Goal: Contribute content

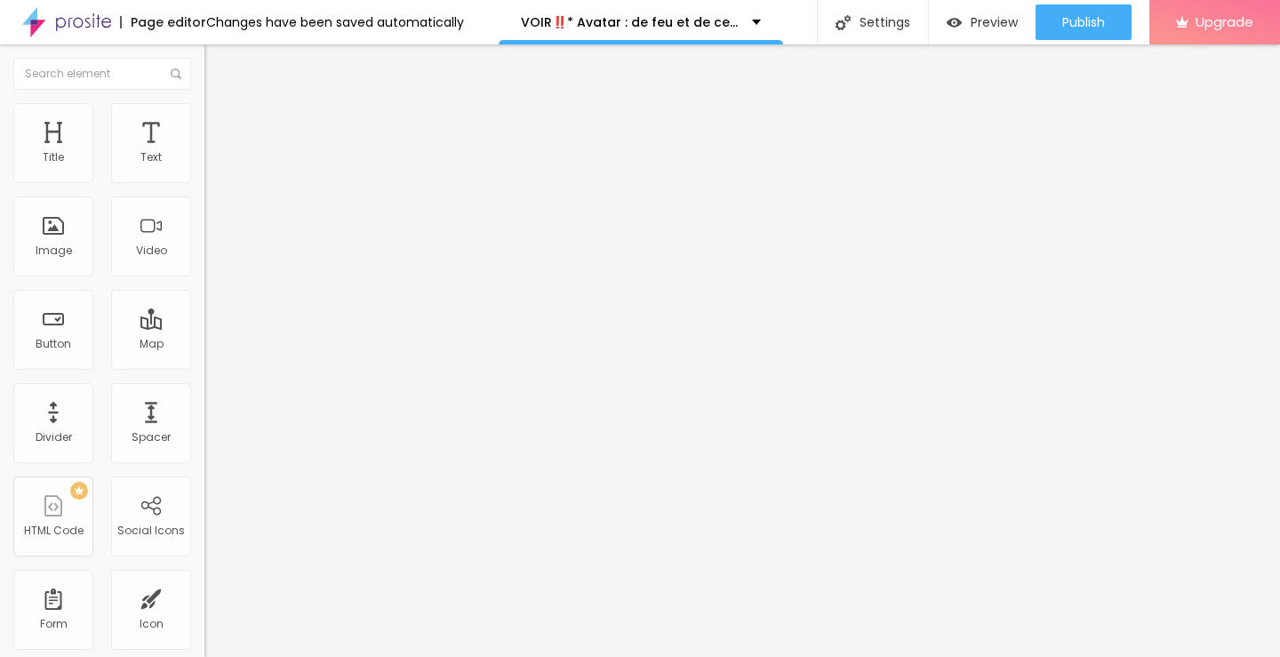
click at [204, 151] on div "Add image" at bounding box center [306, 145] width 204 height 12
click at [204, 153] on span "Add image" at bounding box center [240, 145] width 73 height 15
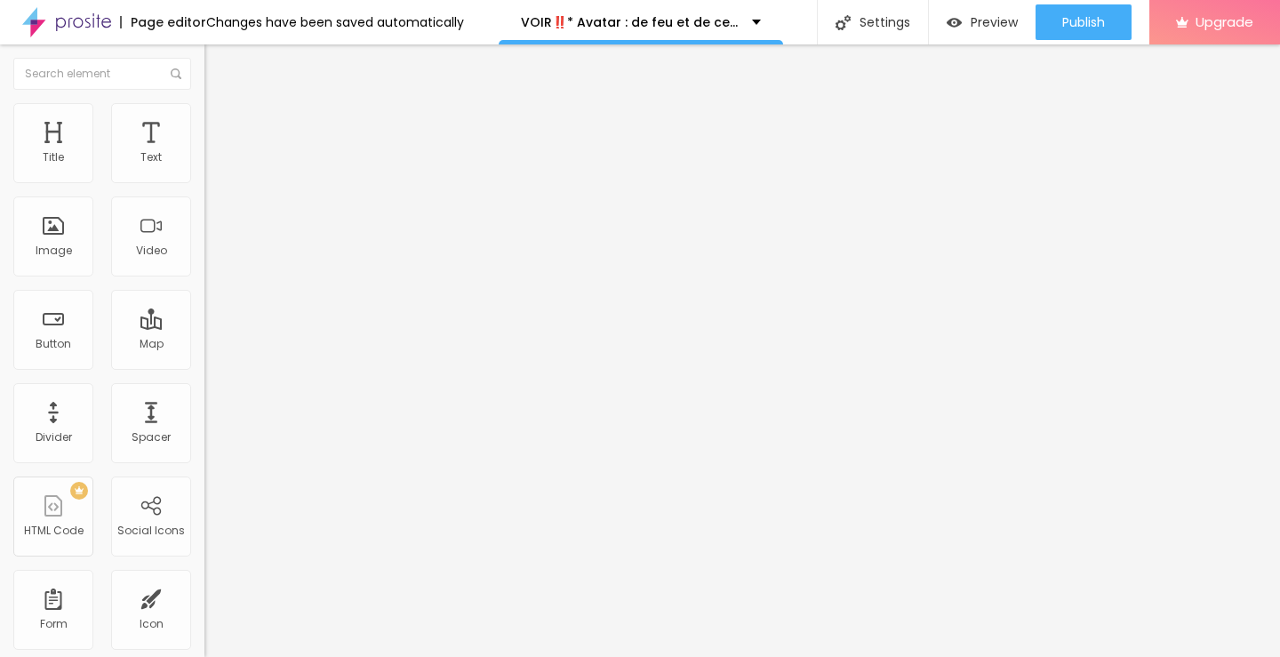
click at [204, 195] on div "Image description (Alt)" at bounding box center [306, 173] width 204 height 44
click at [204, 180] on input "text" at bounding box center [310, 171] width 213 height 18
paste input "VOIR‼️* Avatar : de feu et de cendres 2025 COMPLET STREAMING-VF EN [GEOGRAPHIC_…"
type input "VOIR‼️* Avatar : de feu et de cendres 2025 COMPLET STREAMING-VF EN [GEOGRAPHIC_…"
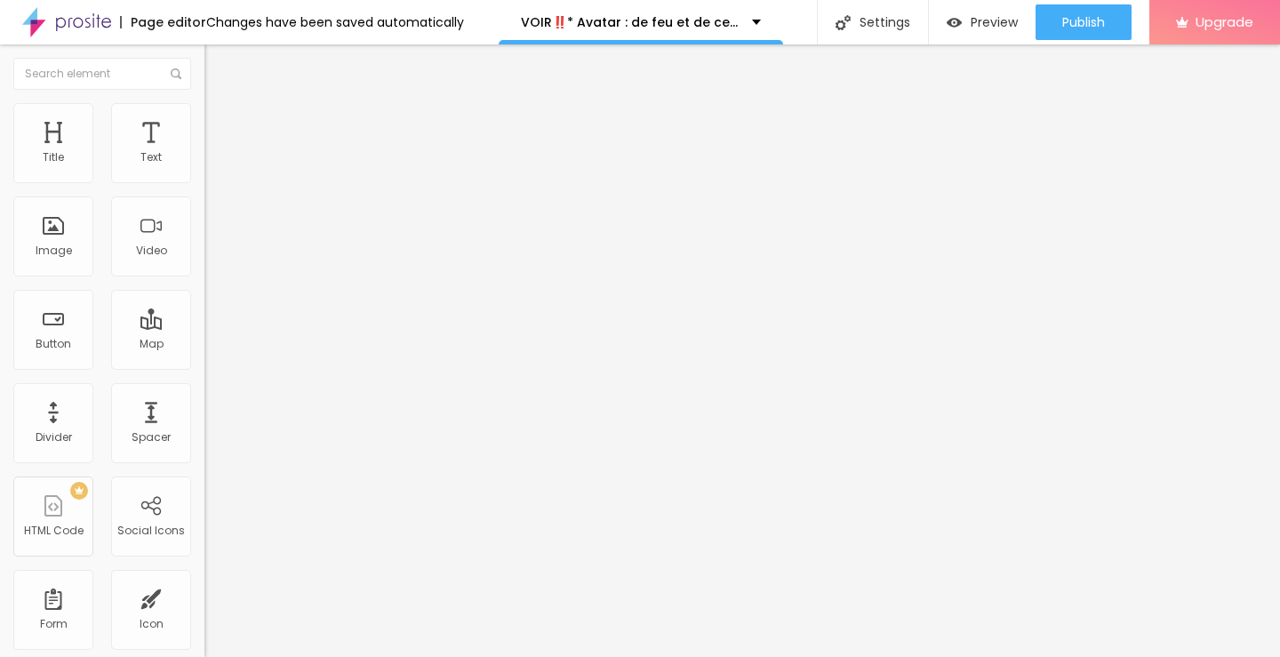
scroll to position [1, 0]
drag, startPoint x: 82, startPoint y: 487, endPoint x: 0, endPoint y: 529, distance: 91.8
click at [204, 406] on div "Change image Image description (Alt) VOIR‼️* Avatar : de feu et de cendres 2025…" at bounding box center [306, 273] width 204 height 268
paste input "[DOMAIN_NAME]/fr/movie/83533/alboompro"
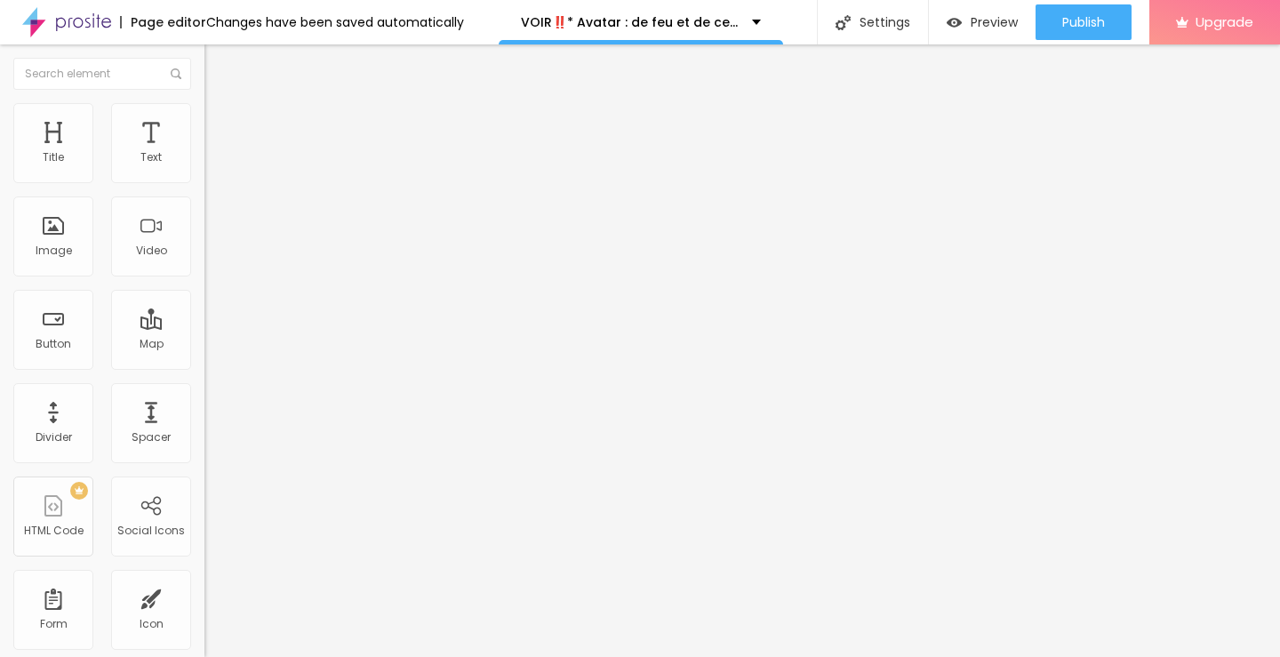
type input "[URL][DOMAIN_NAME]"
click at [218, 60] on img "button" at bounding box center [225, 65] width 14 height 14
drag, startPoint x: 117, startPoint y: 202, endPoint x: 0, endPoint y: 228, distance: 120.3
click at [204, 228] on div "Text Click me Align Size Default Small Default Big Link URL https:// Open in ne…" at bounding box center [306, 268] width 204 height 259
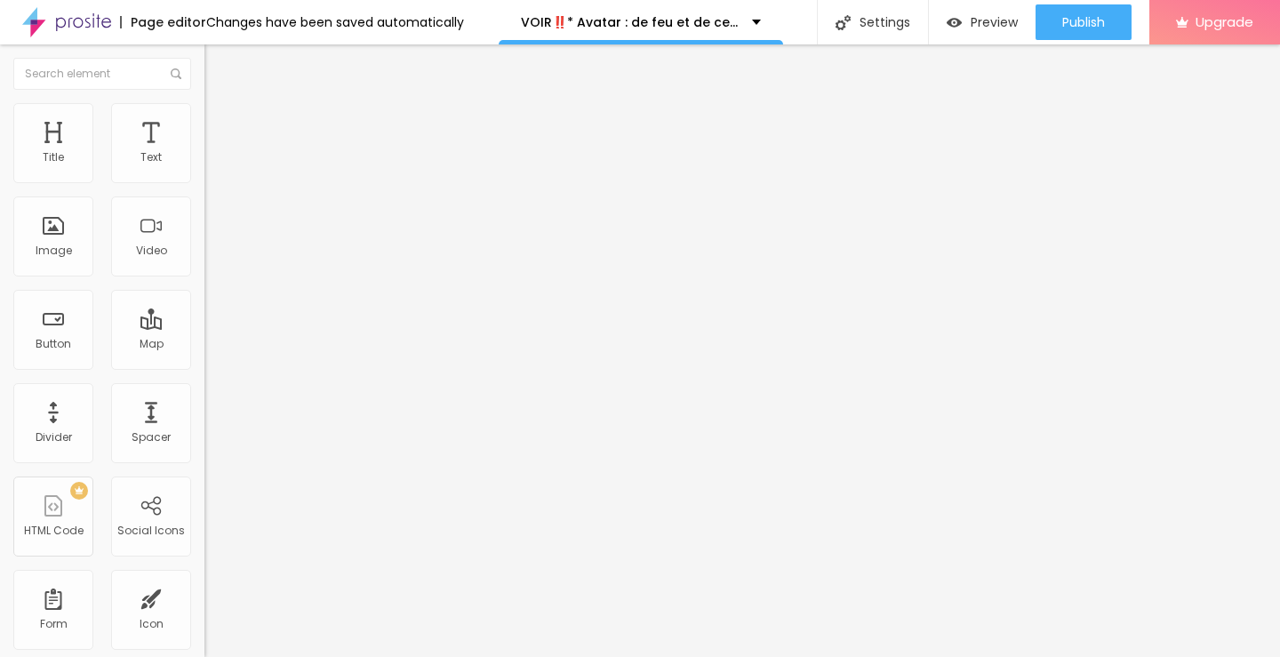
paste input "➥ Voir Film » Avatar : de feu et de cendres (2025) Streaming VF-HD"
type input "➥ Voir Film » Avatar : de feu et de cendres (2025) Streaming VF-HD"
drag, startPoint x: 124, startPoint y: 381, endPoint x: 0, endPoint y: 390, distance: 124.8
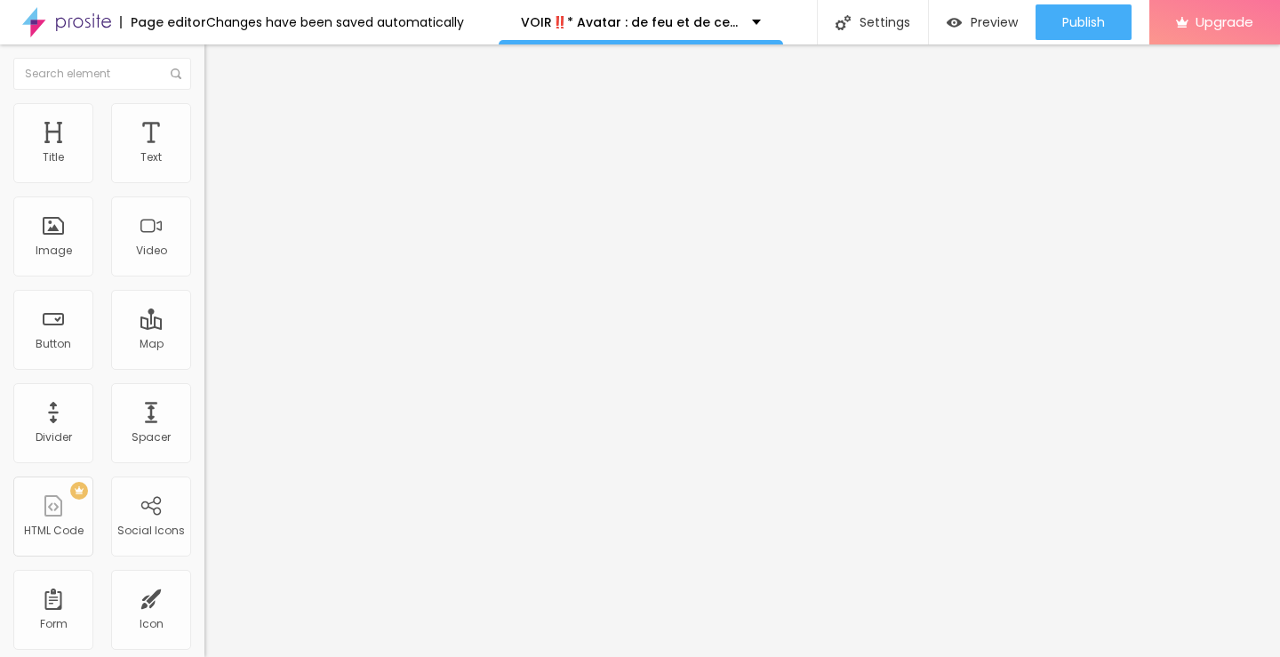
click at [204, 394] on div "Text ➥ Voir Film » Avatar : de feu et de cendres (2025) Streaming VF-HD Align S…" at bounding box center [306, 268] width 204 height 259
paste input "[DOMAIN_NAME]/fr/movie/83533/alboompro"
type input "[URL][DOMAIN_NAME]"
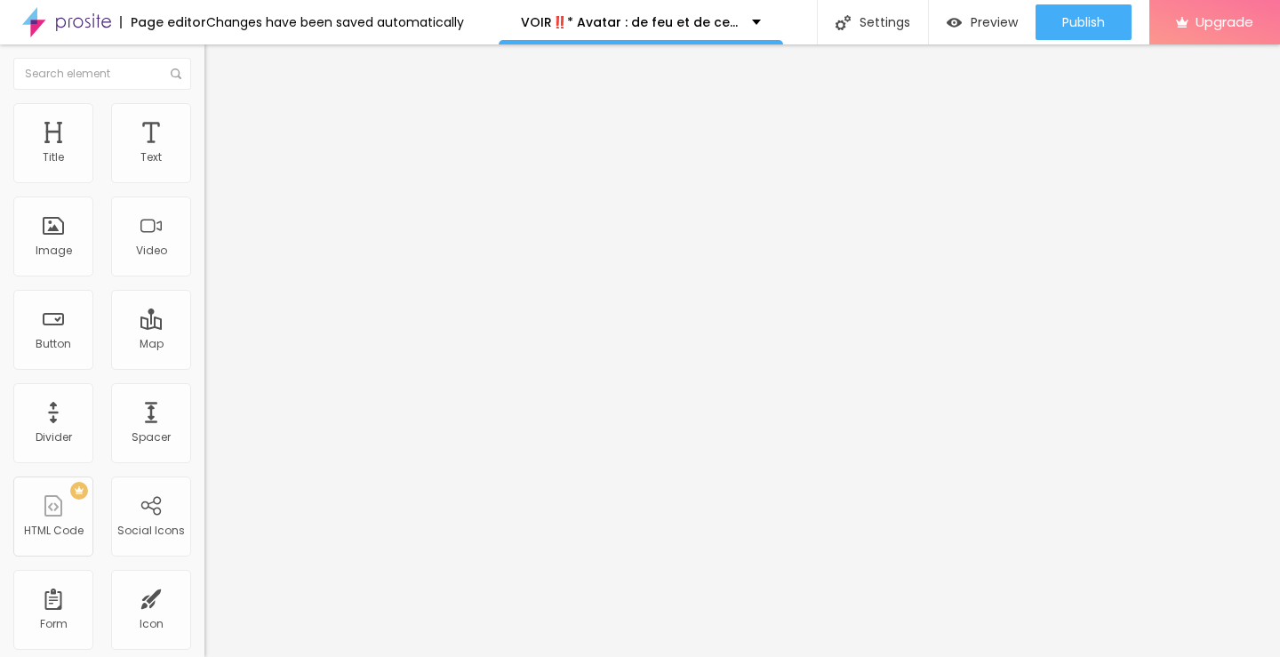
click at [204, 214] on div at bounding box center [306, 207] width 204 height 14
click at [204, 61] on button "Edit Button" at bounding box center [306, 64] width 204 height 41
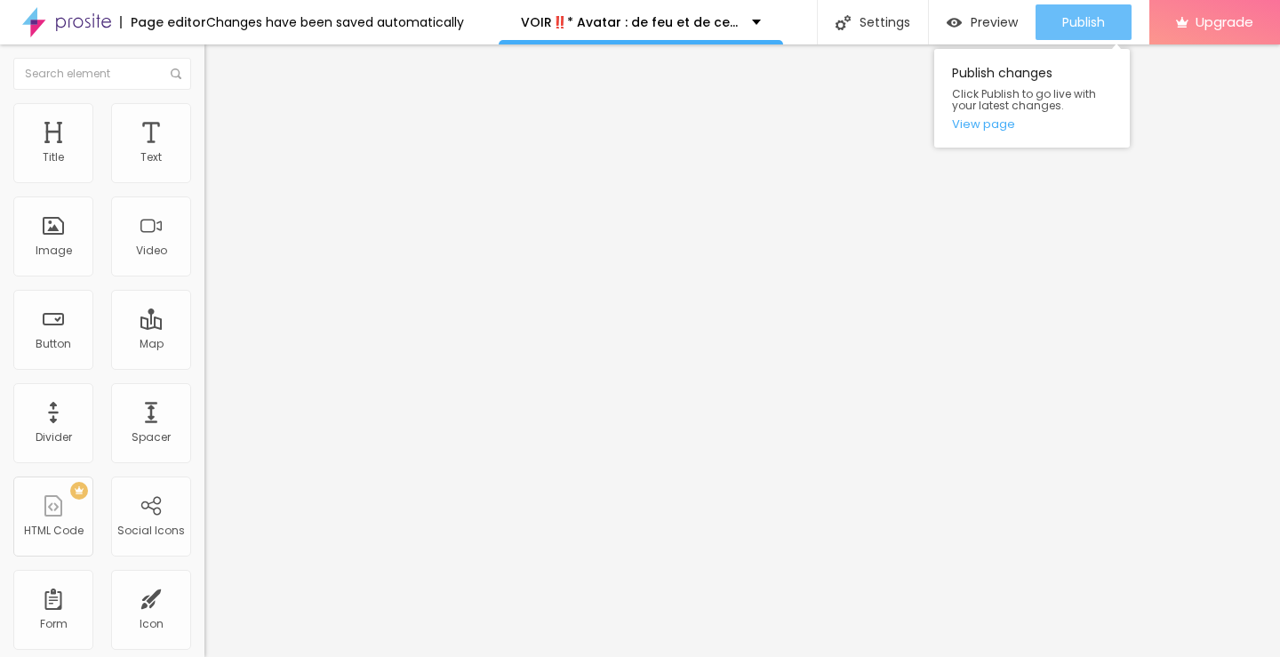
click at [1058, 25] on button "Publish" at bounding box center [1084, 22] width 96 height 36
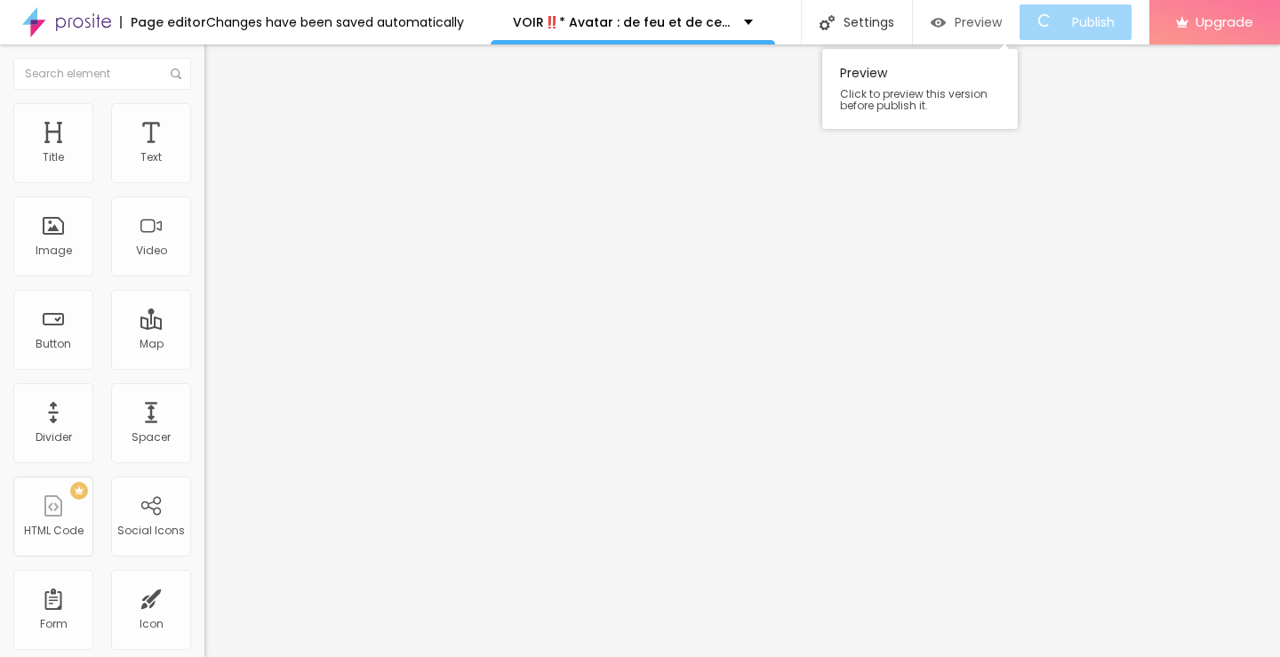
click at [967, 28] on div "Preview" at bounding box center [966, 22] width 71 height 15
